Goal: Use online tool/utility: Use online tool/utility

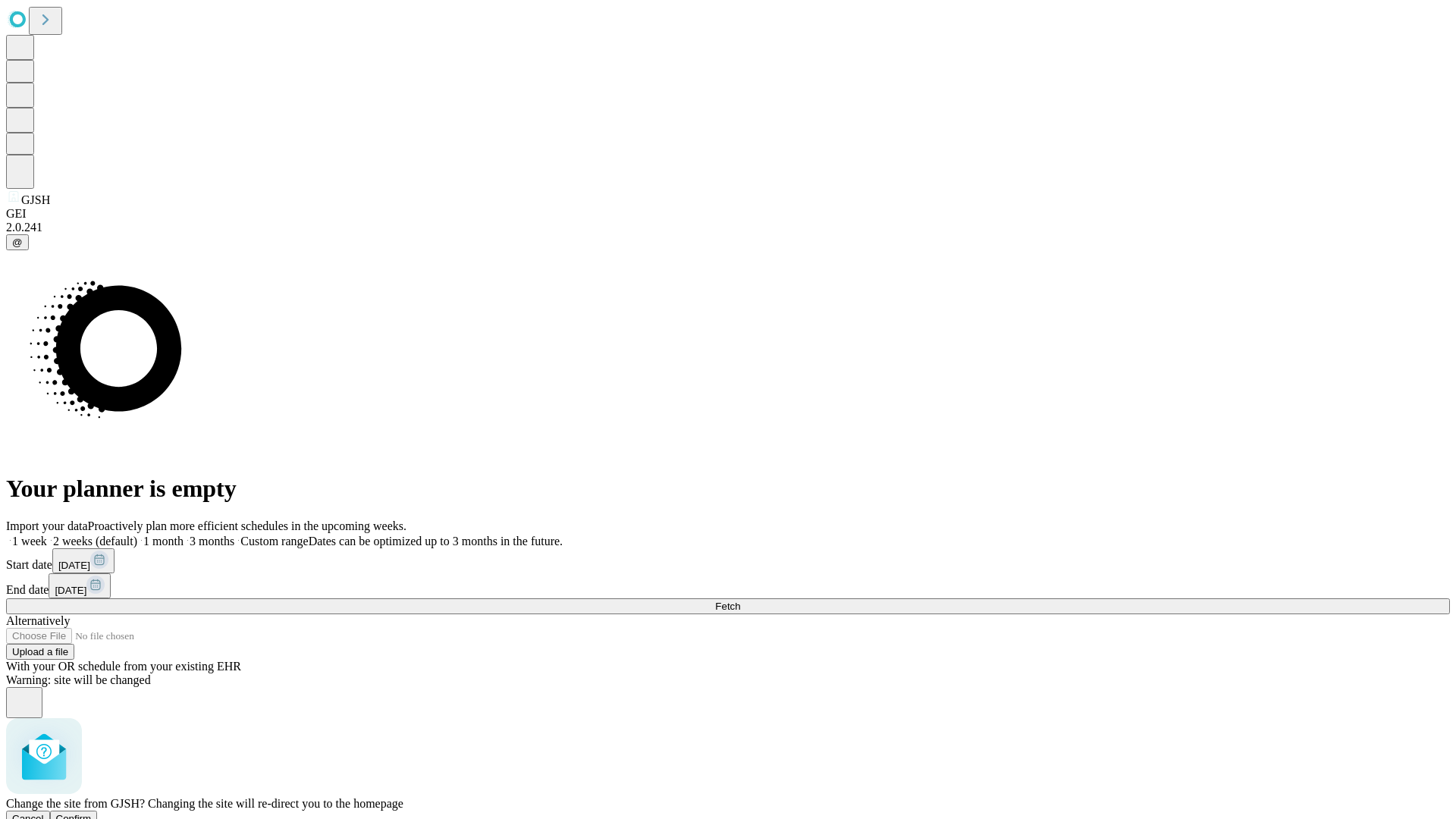
click at [91, 813] on span "Confirm" at bounding box center [73, 819] width 35 height 11
click at [184, 534] on label "1 month" at bounding box center [160, 541] width 46 height 13
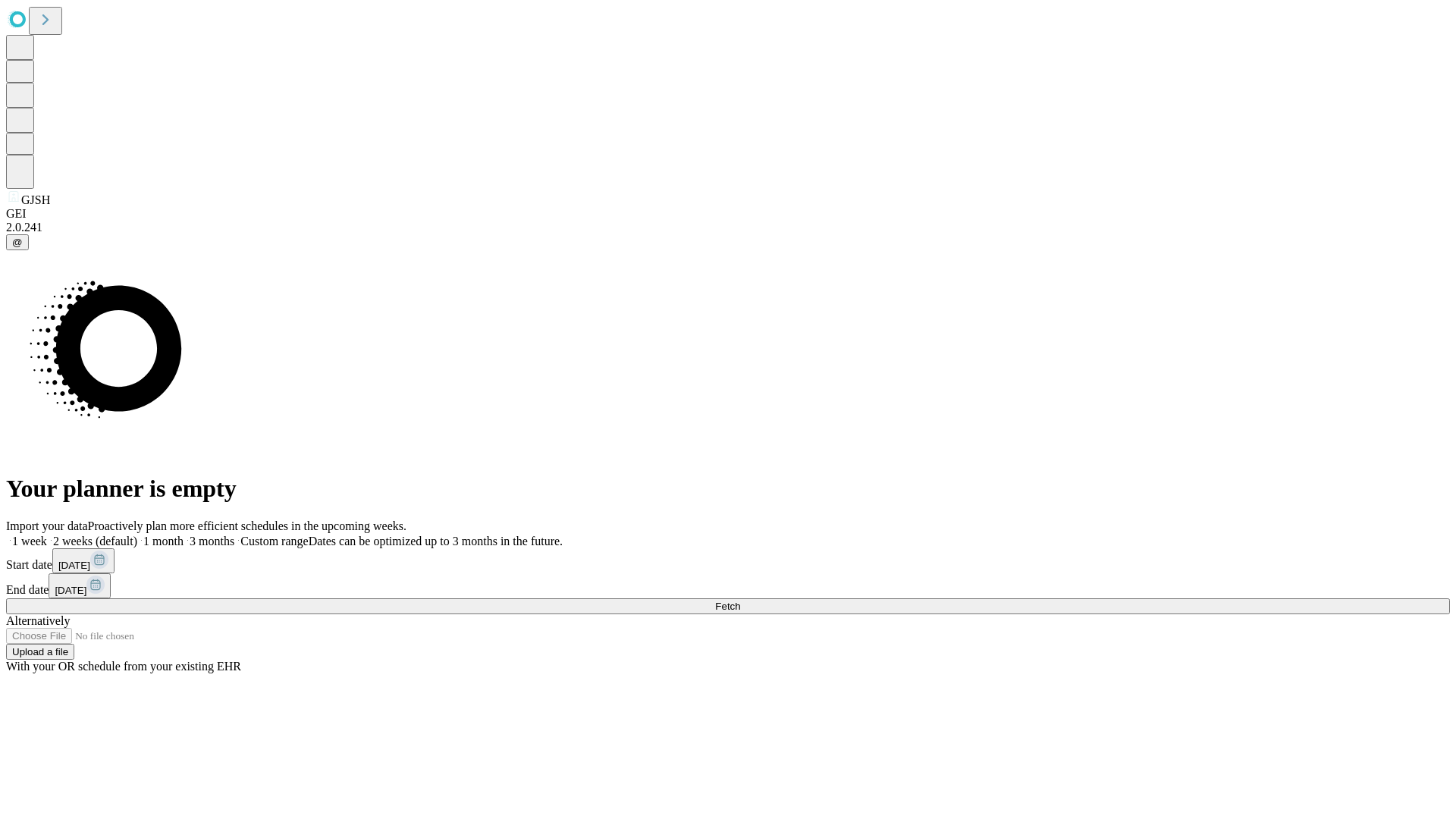
click at [740, 601] on span "Fetch" at bounding box center [728, 606] width 25 height 11
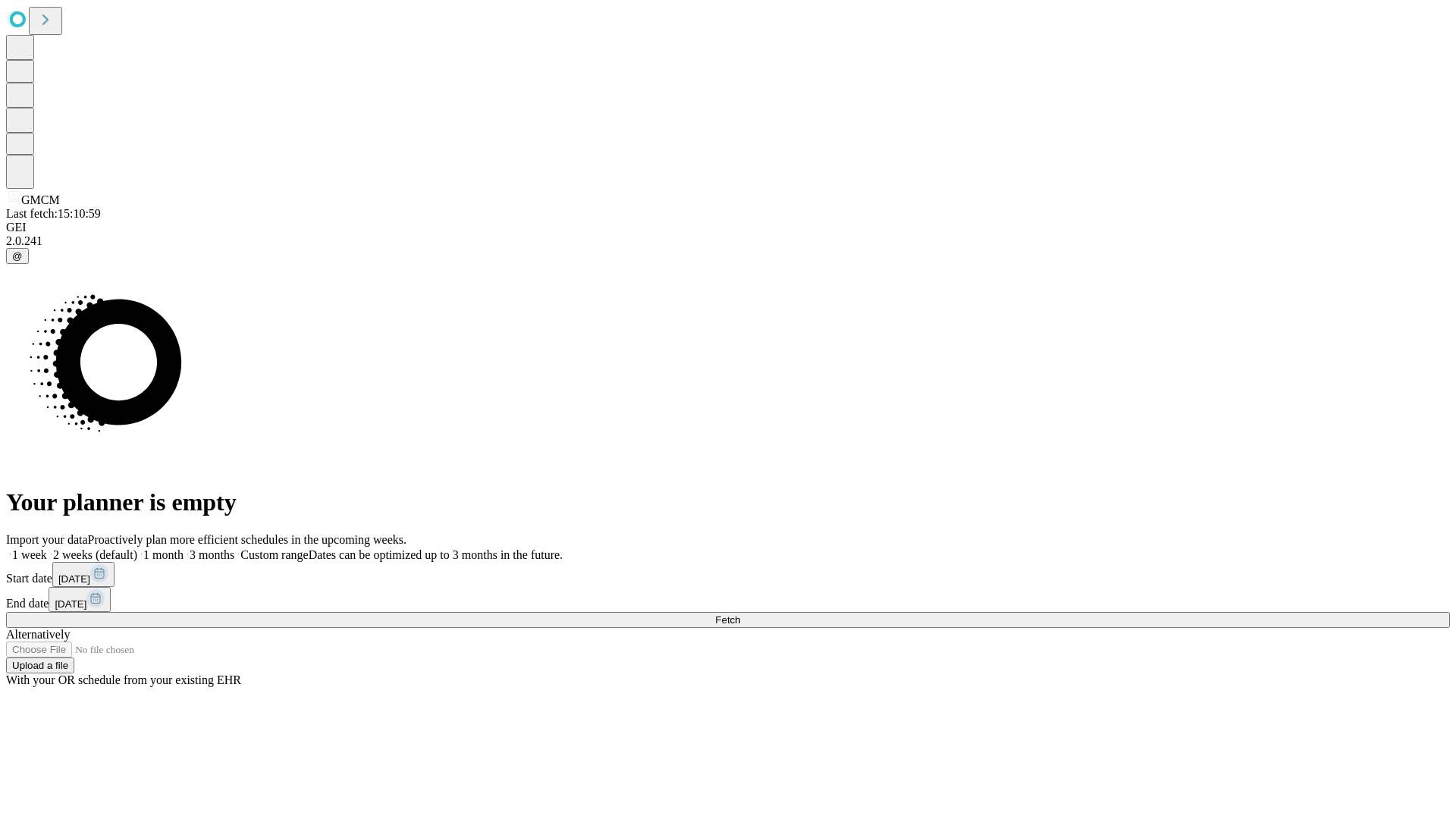
click at [184, 549] on label "1 month" at bounding box center [160, 555] width 46 height 13
click at [740, 615] on span "Fetch" at bounding box center [728, 620] width 25 height 11
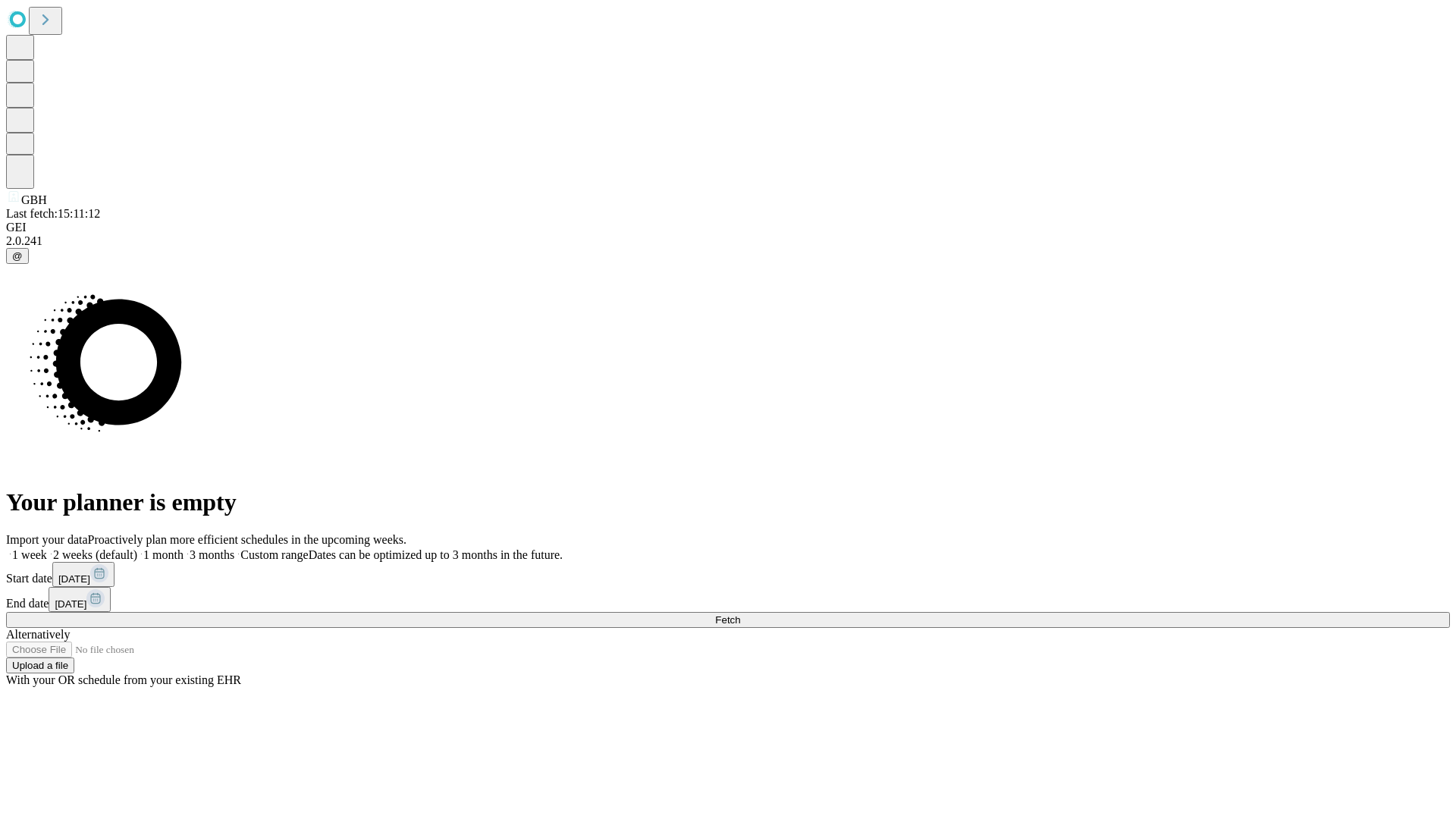
click at [184, 549] on label "1 month" at bounding box center [160, 555] width 46 height 13
click at [740, 615] on span "Fetch" at bounding box center [728, 620] width 25 height 11
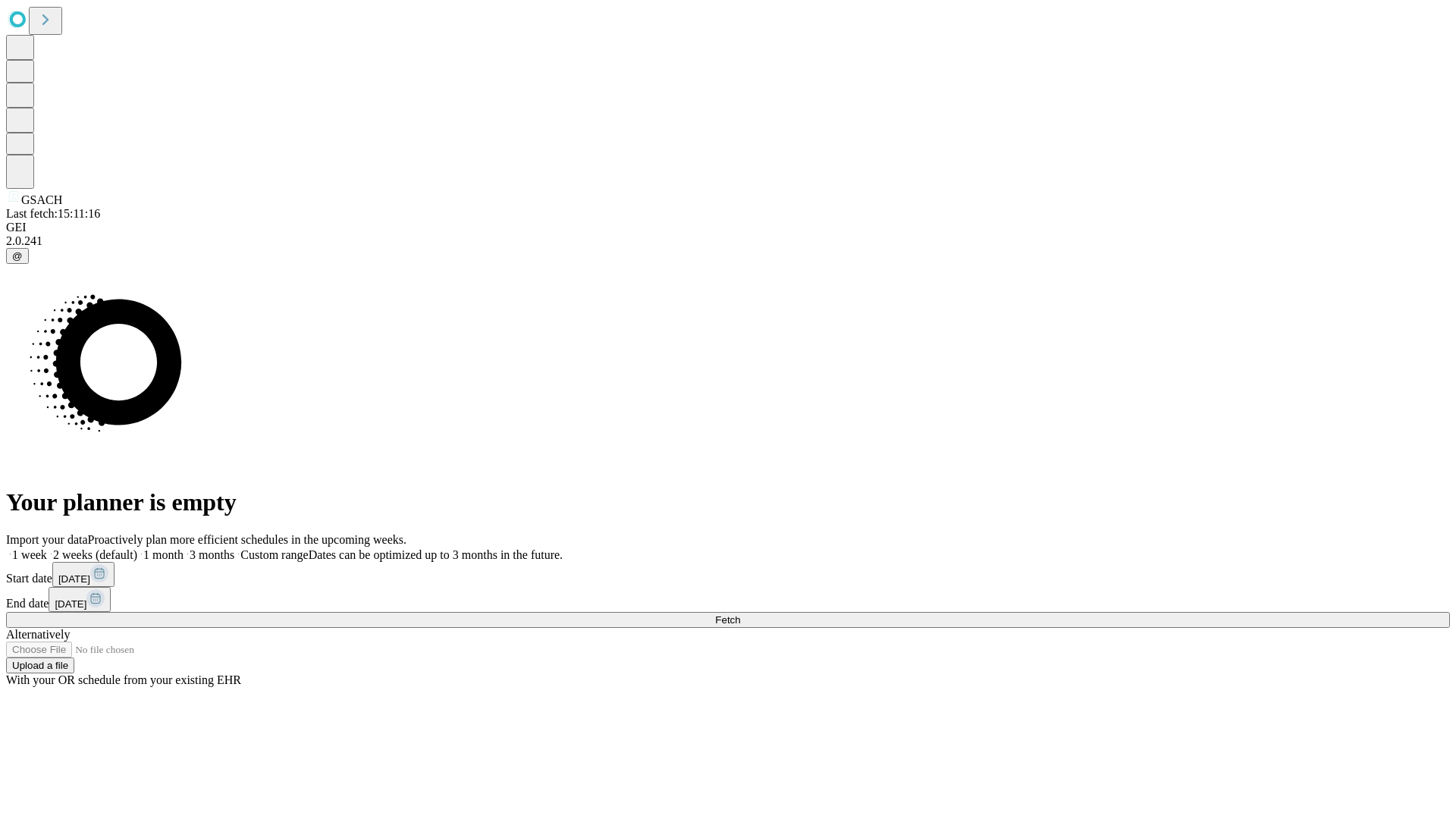
click at [184, 549] on label "1 month" at bounding box center [160, 555] width 46 height 13
click at [740, 615] on span "Fetch" at bounding box center [728, 620] width 25 height 11
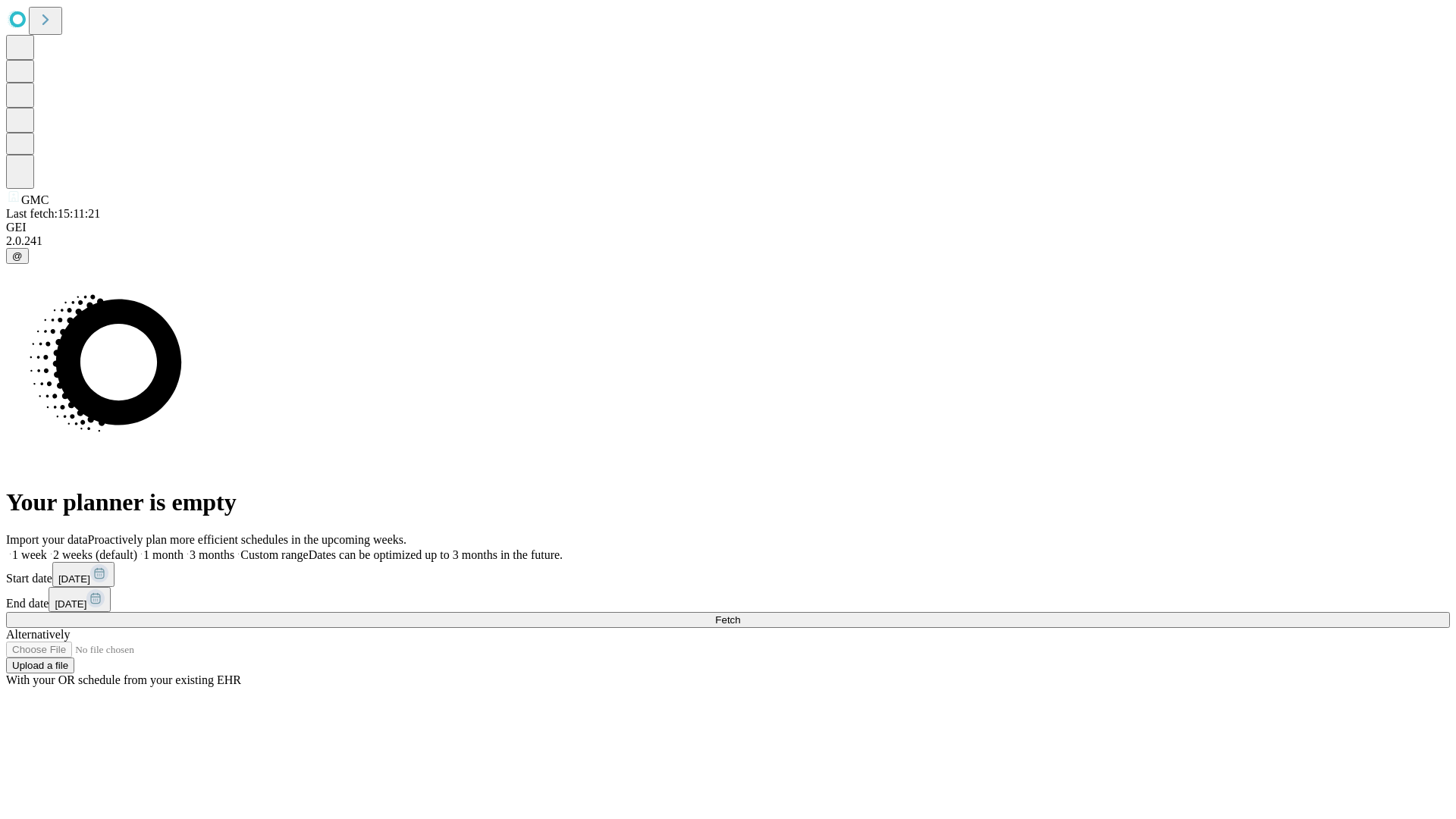
click at [184, 549] on label "1 month" at bounding box center [160, 555] width 46 height 13
click at [740, 615] on span "Fetch" at bounding box center [728, 620] width 25 height 11
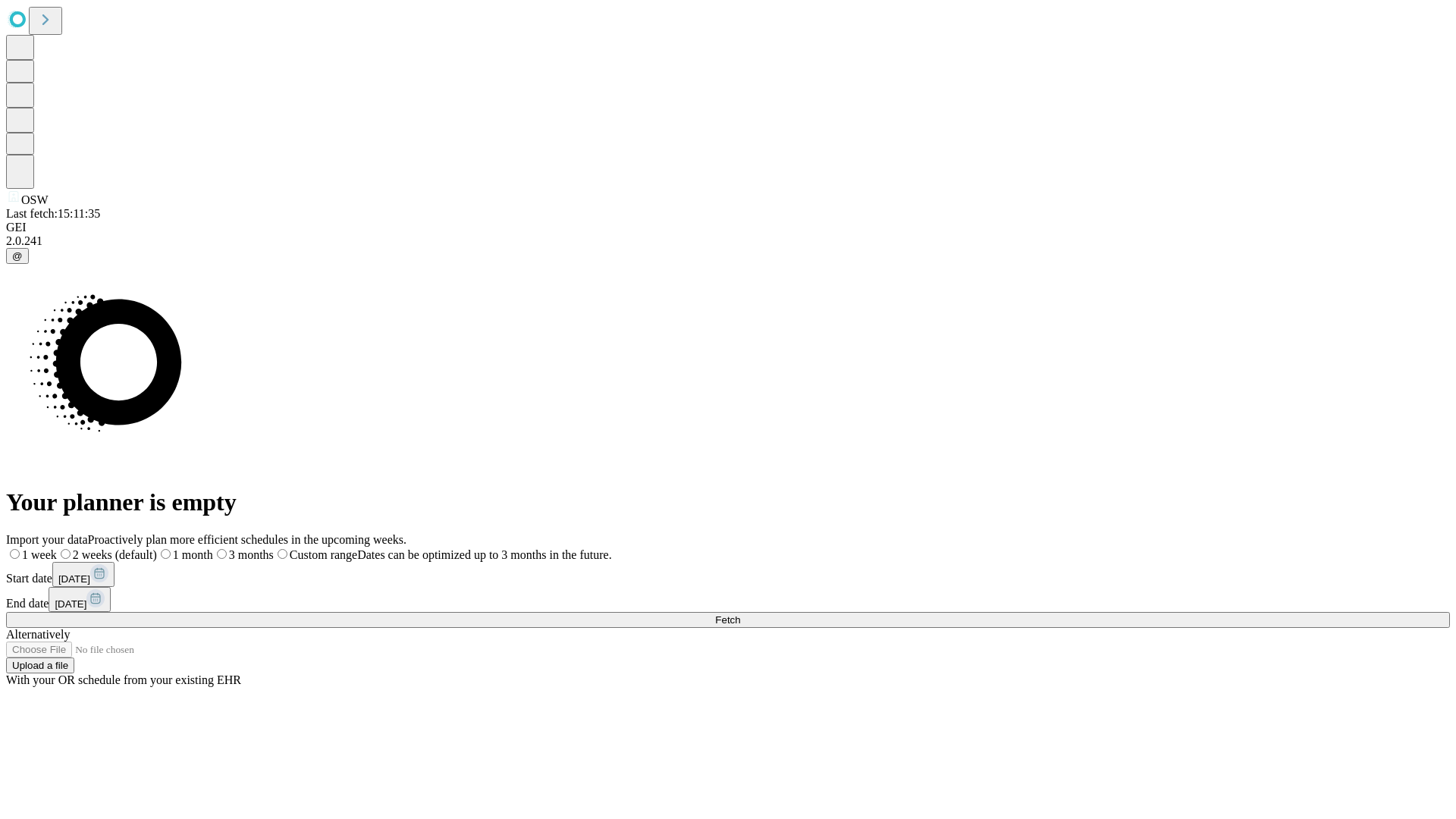
click at [213, 549] on label "1 month" at bounding box center [184, 555] width 56 height 13
click at [740, 615] on span "Fetch" at bounding box center [728, 620] width 25 height 11
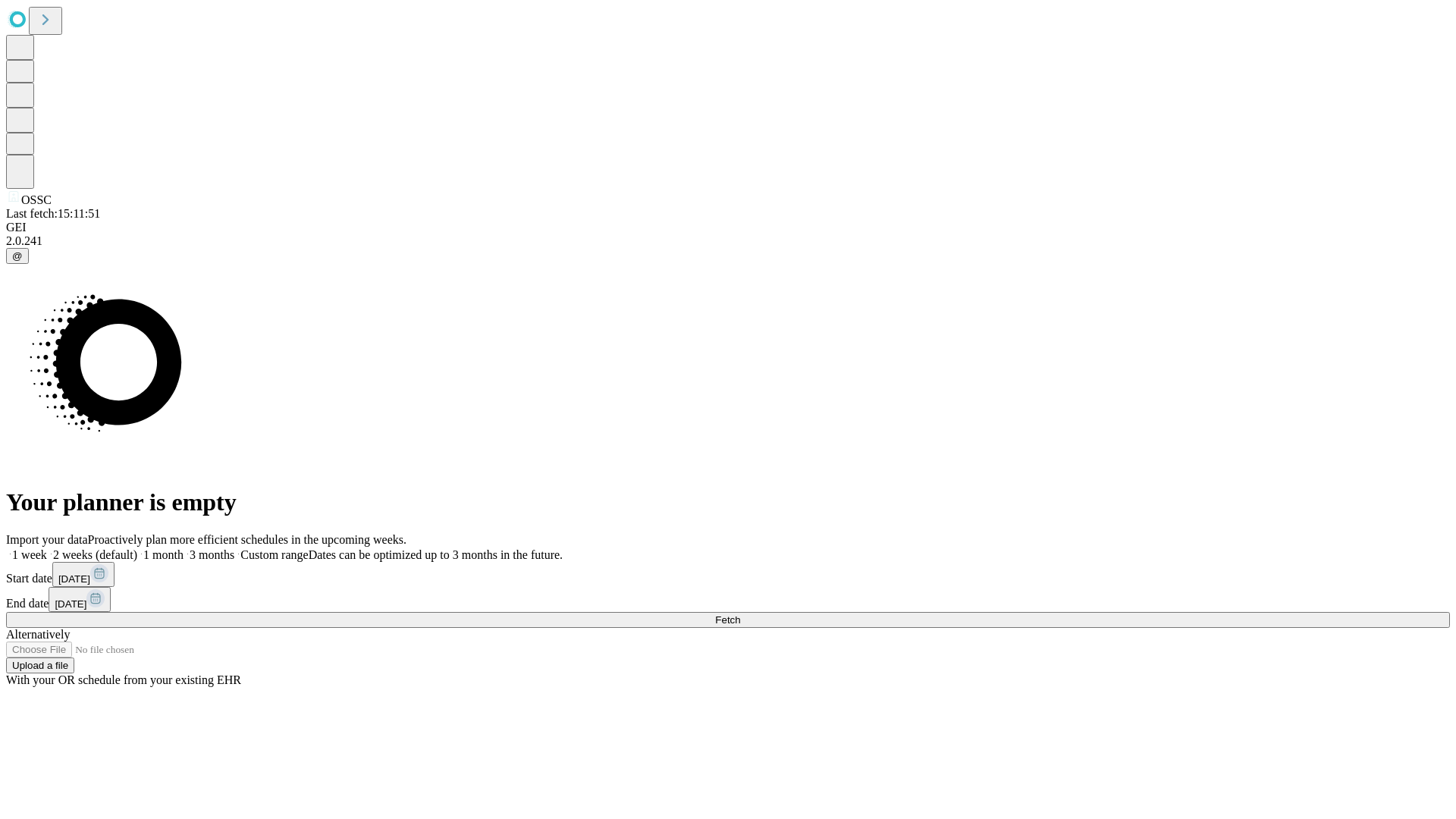
click at [184, 549] on label "1 month" at bounding box center [160, 555] width 46 height 13
click at [740, 615] on span "Fetch" at bounding box center [728, 620] width 25 height 11
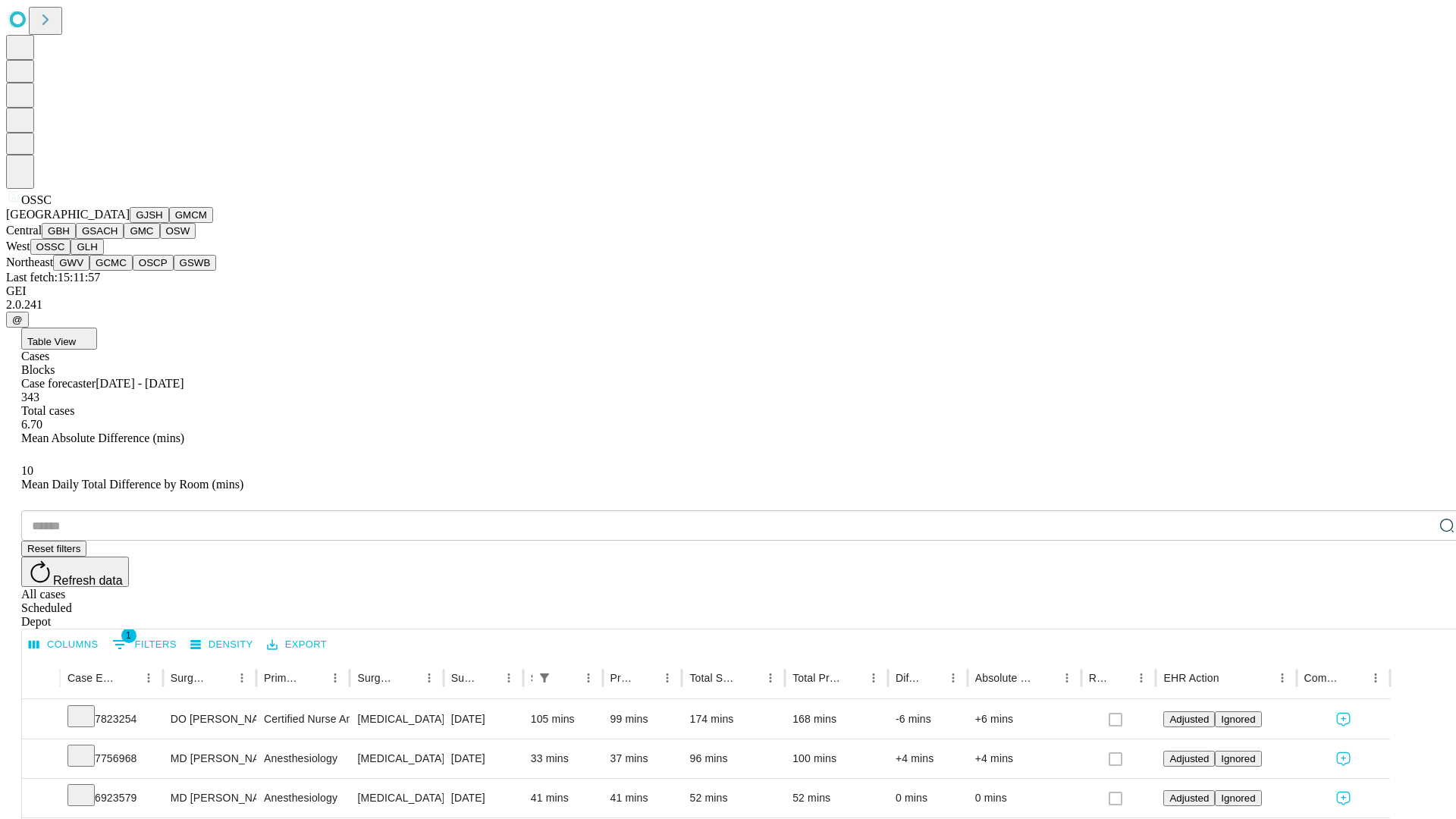
click at [103, 255] on button "GLH" at bounding box center [87, 247] width 32 height 16
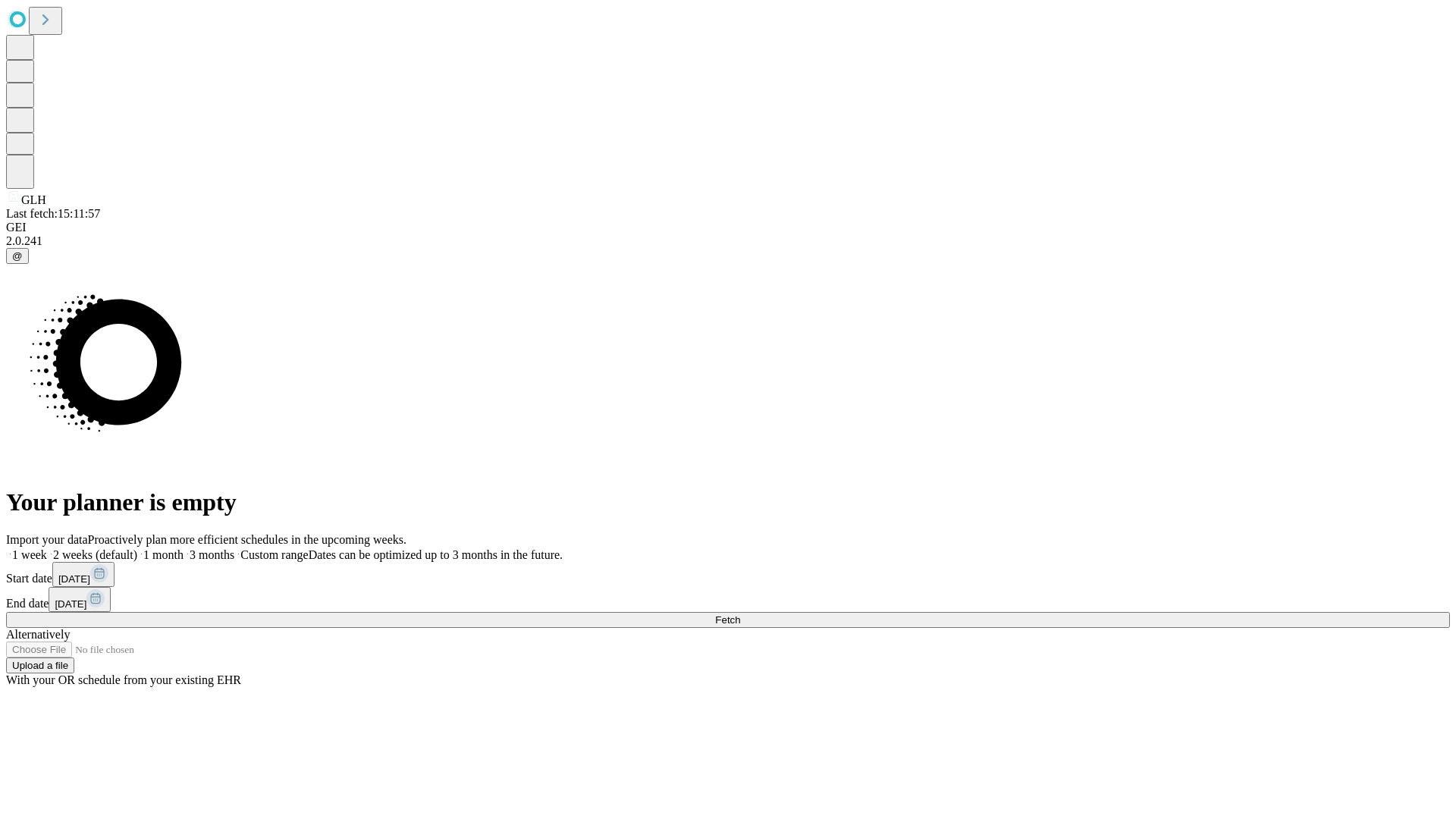
click at [184, 549] on label "1 month" at bounding box center [160, 555] width 46 height 13
click at [740, 615] on span "Fetch" at bounding box center [728, 620] width 25 height 11
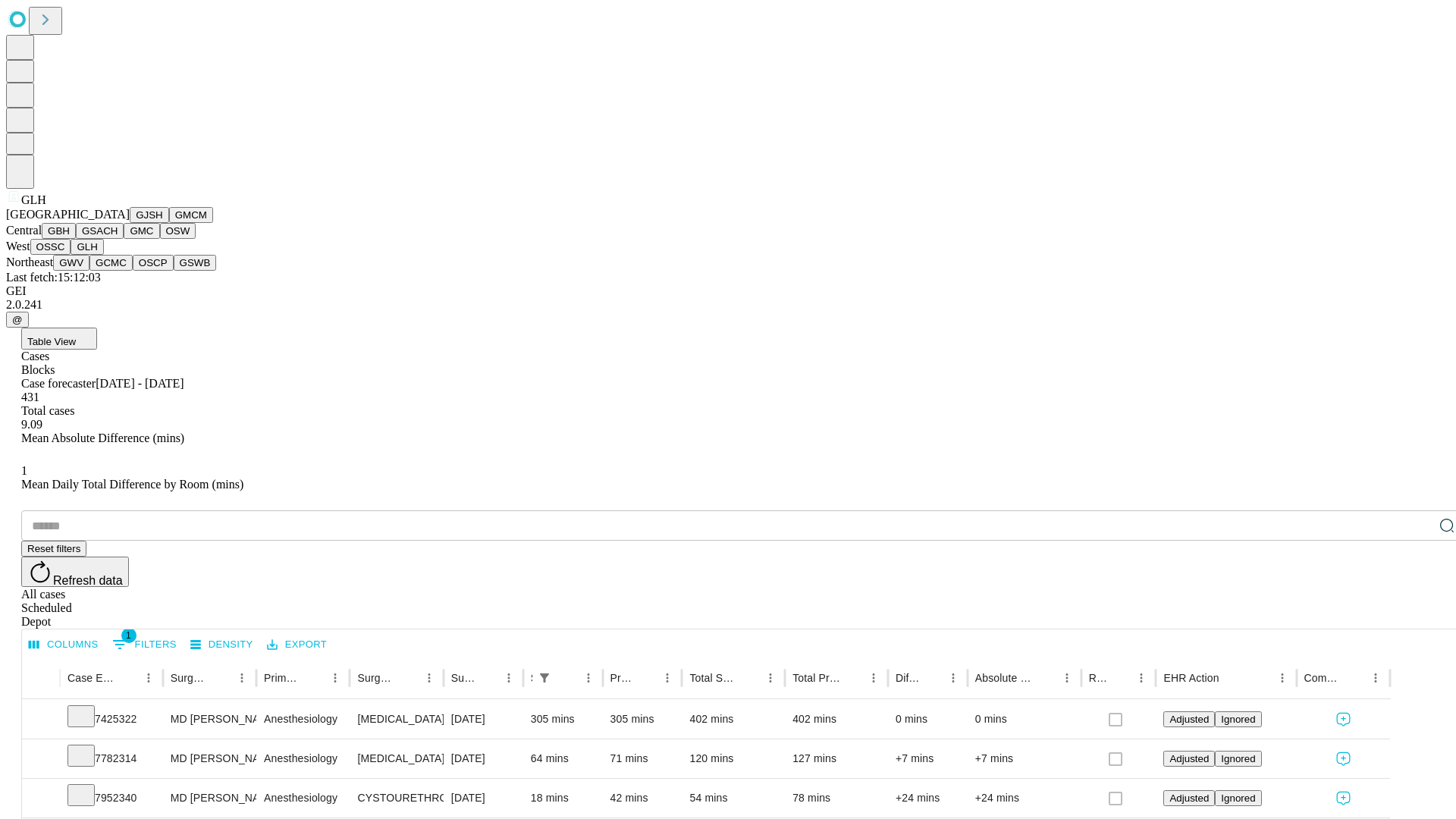
click at [90, 271] on button "GWV" at bounding box center [71, 262] width 36 height 16
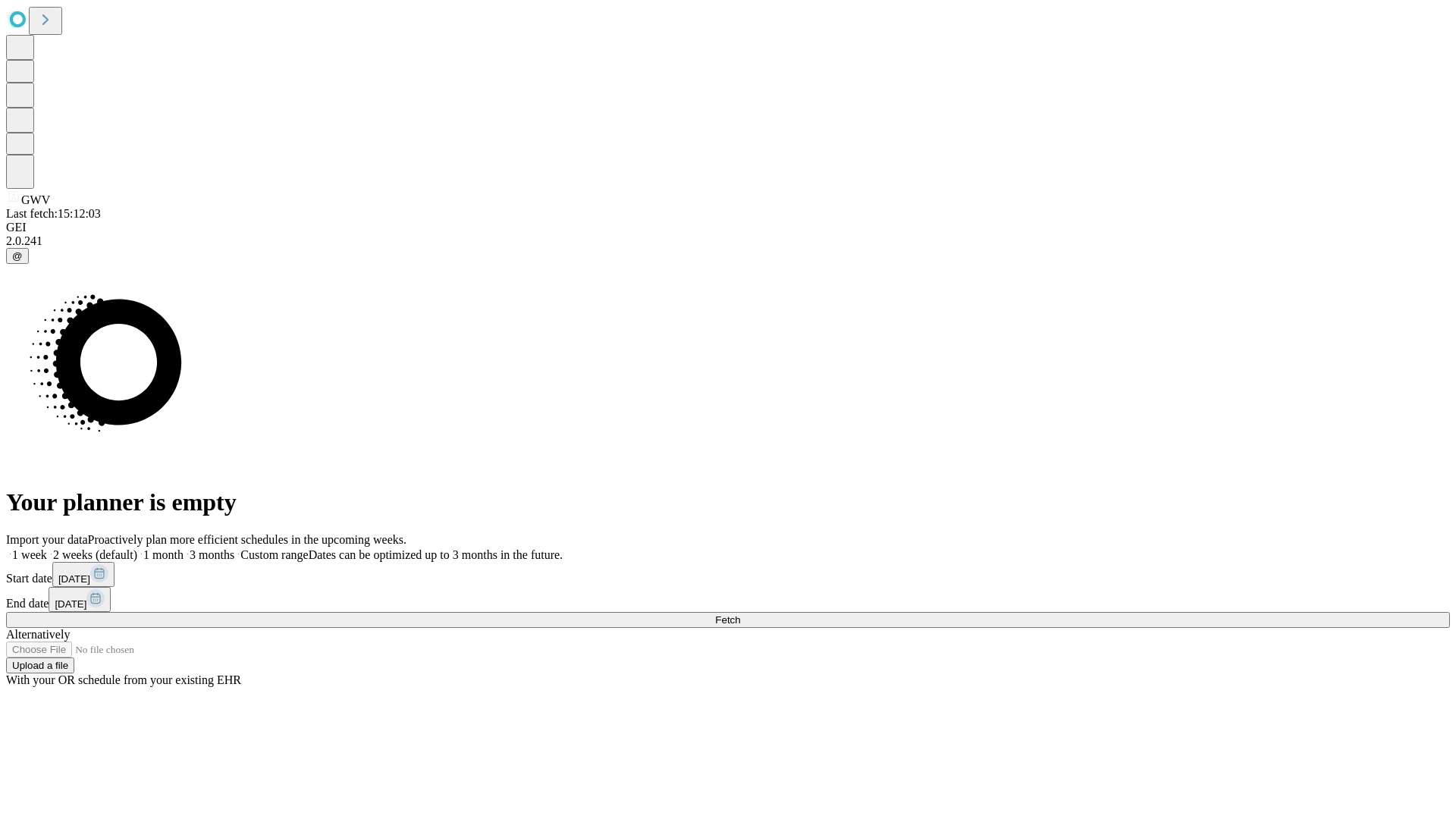
click at [184, 549] on label "1 month" at bounding box center [160, 555] width 46 height 13
click at [740, 615] on span "Fetch" at bounding box center [728, 620] width 25 height 11
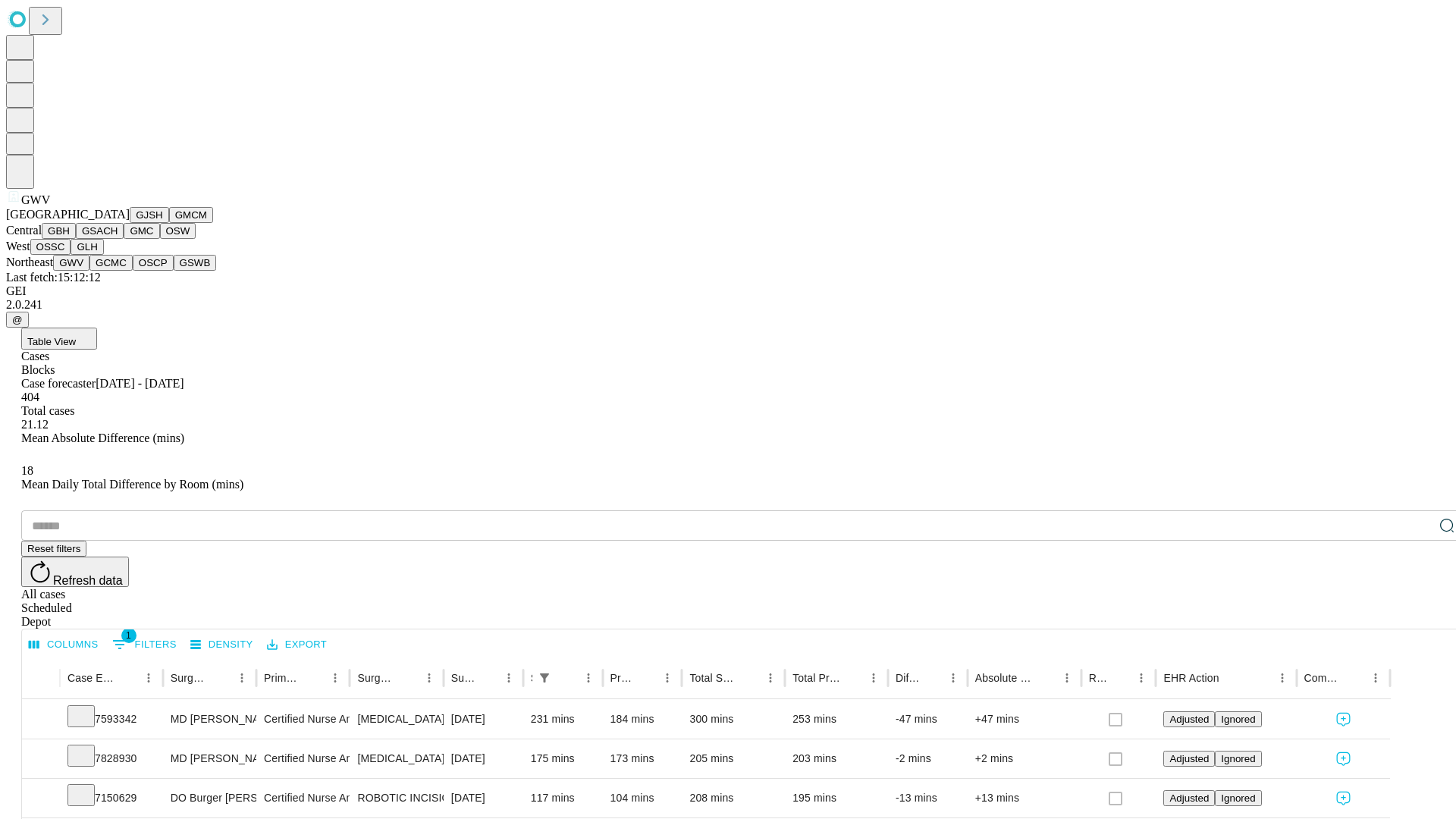
click at [117, 271] on button "GCMC" at bounding box center [111, 262] width 43 height 16
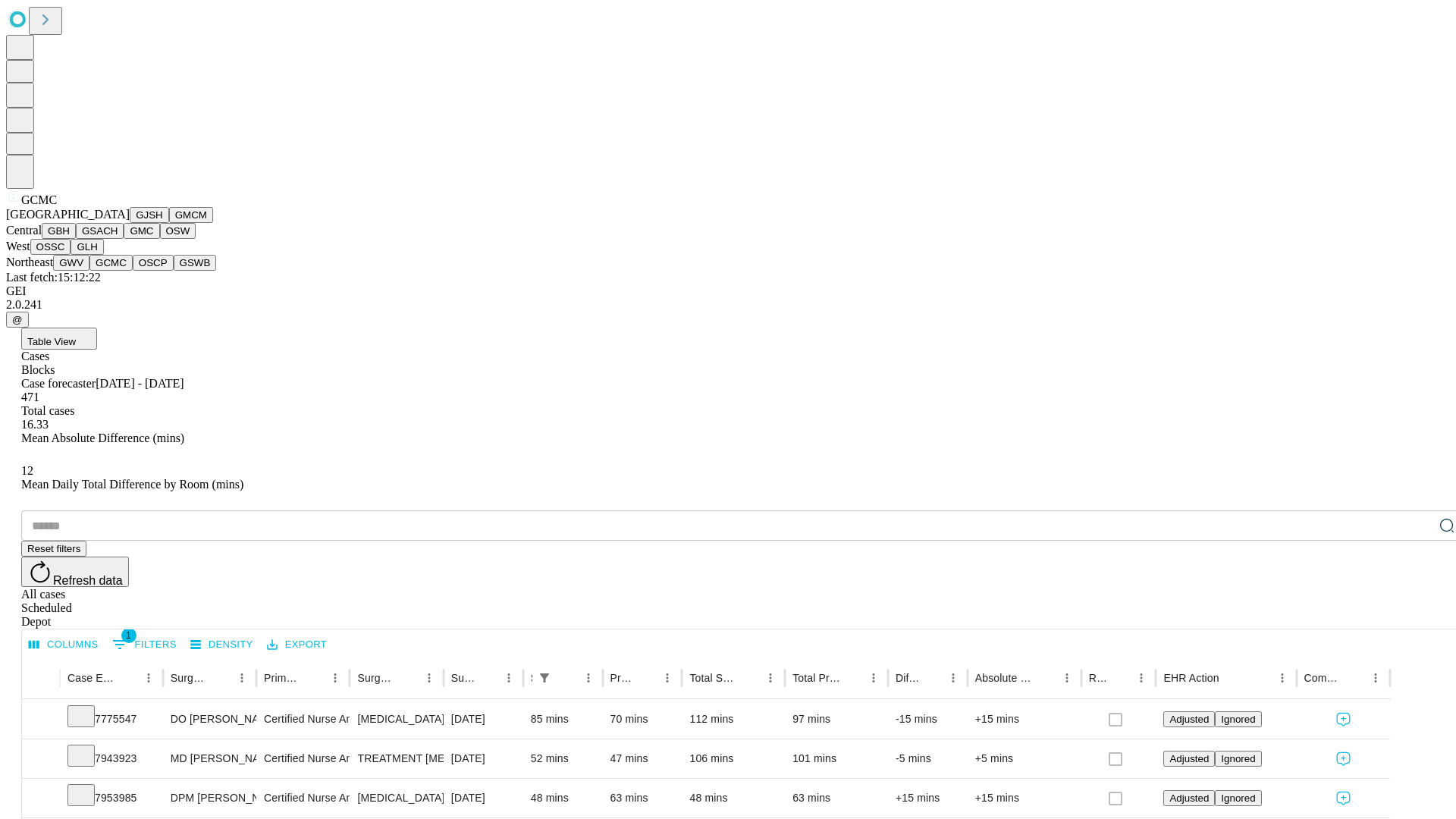
click at [132, 271] on button "OSCP" at bounding box center [153, 262] width 41 height 16
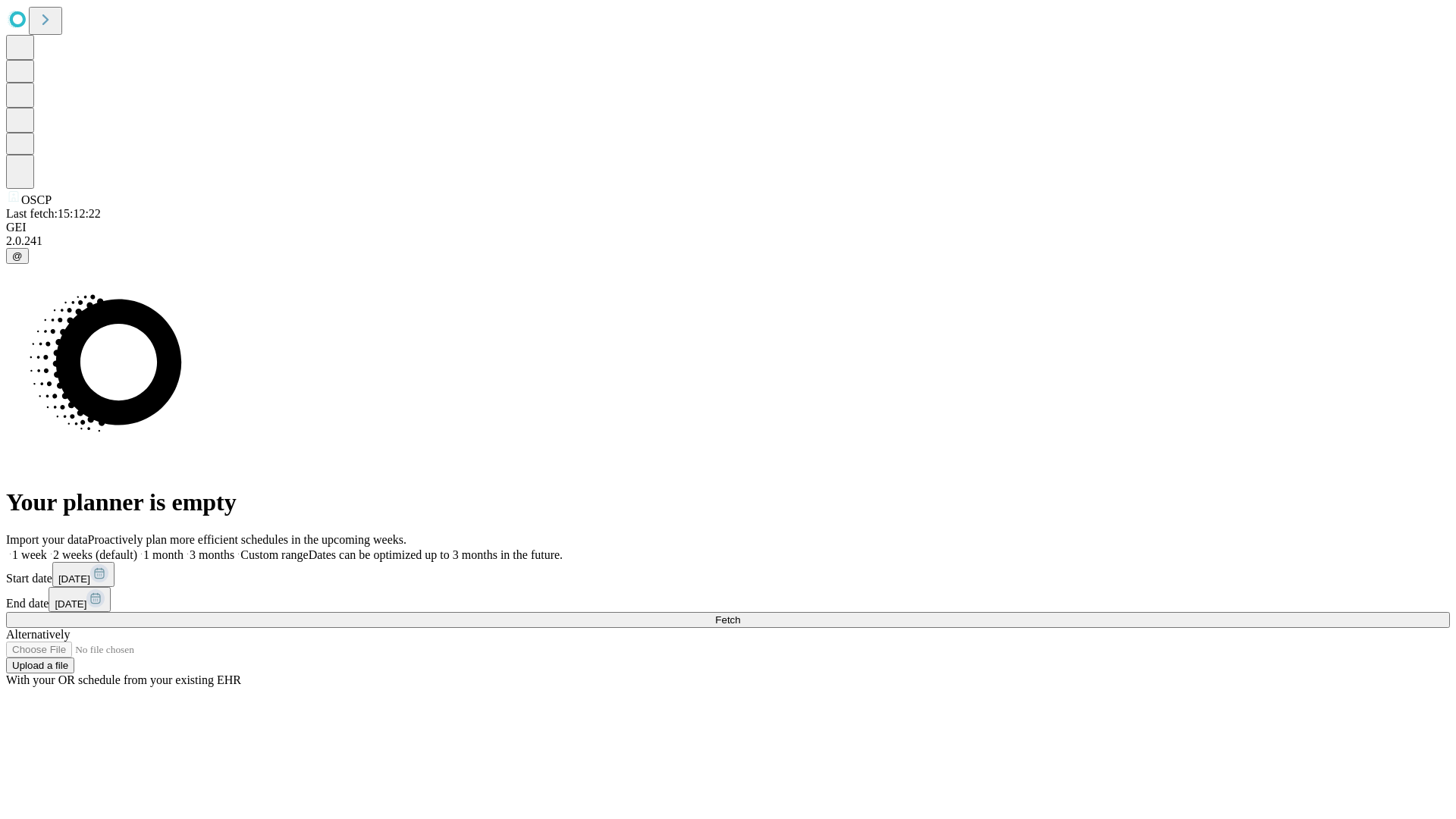
click at [184, 549] on label "1 month" at bounding box center [160, 555] width 46 height 13
click at [740, 615] on span "Fetch" at bounding box center [728, 620] width 25 height 11
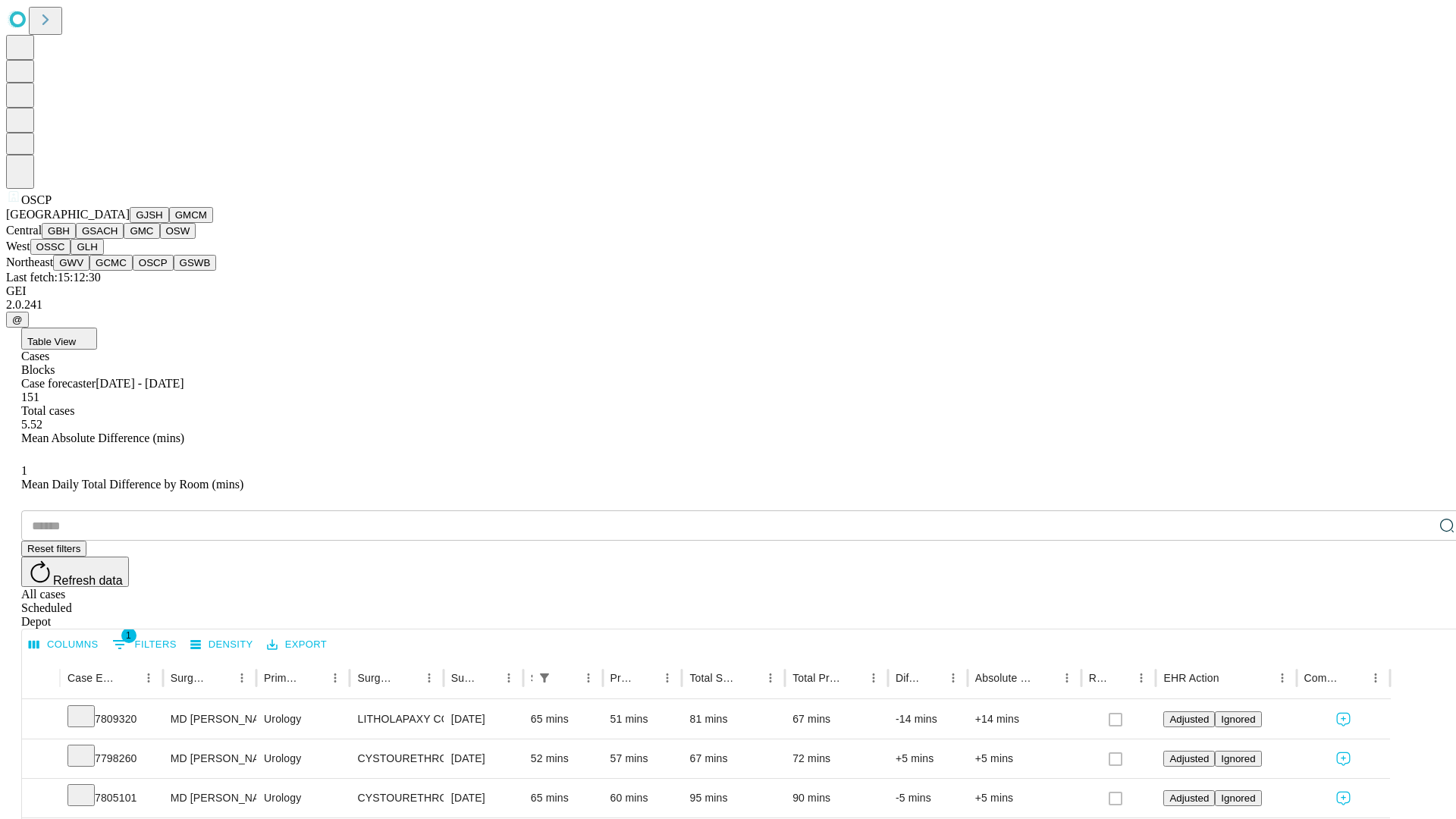
click at [173, 271] on button "GSWB" at bounding box center [195, 262] width 43 height 16
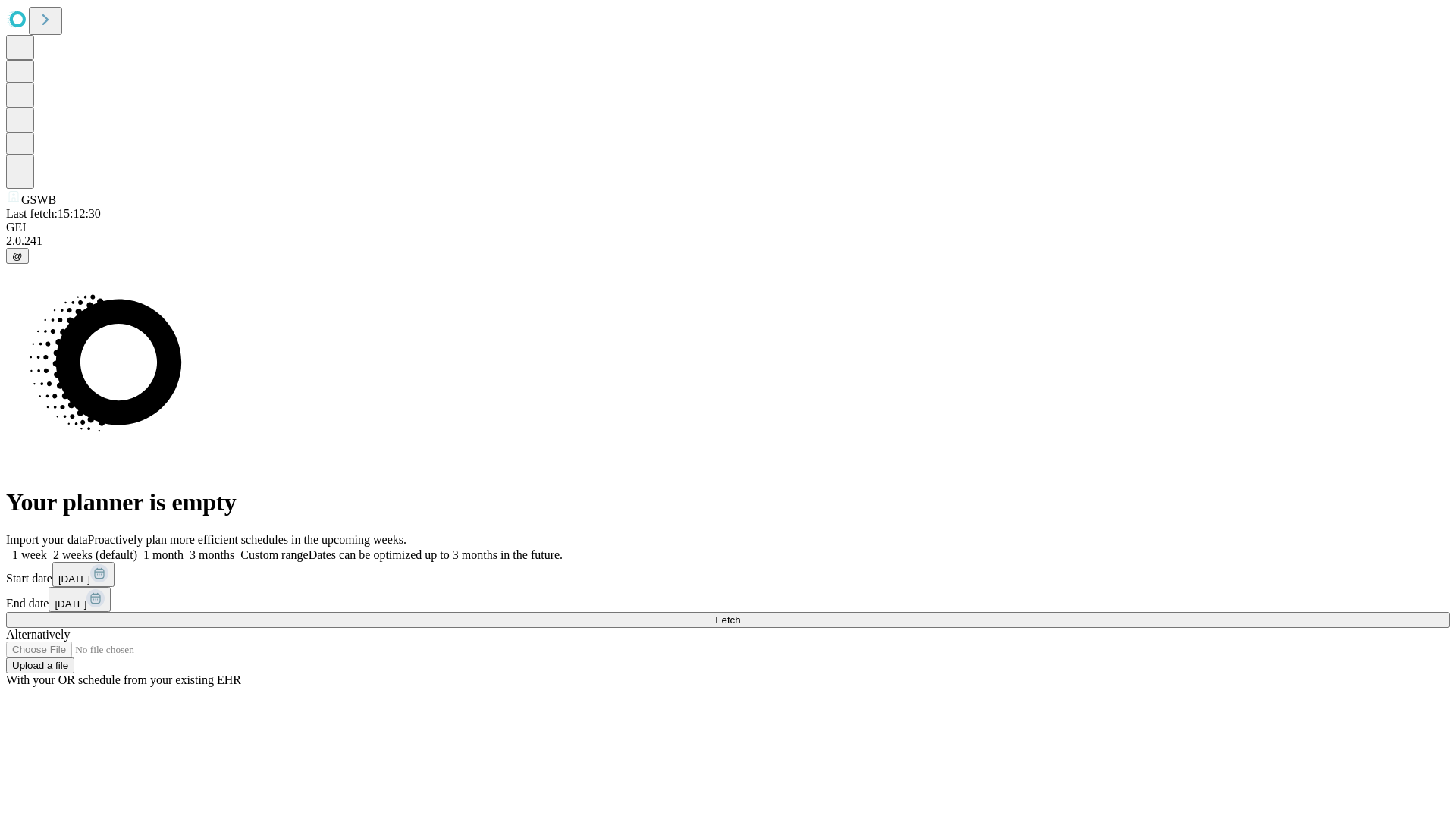
click at [184, 549] on label "1 month" at bounding box center [160, 555] width 46 height 13
click at [740, 615] on span "Fetch" at bounding box center [728, 620] width 25 height 11
